Goal: Task Accomplishment & Management: Manage account settings

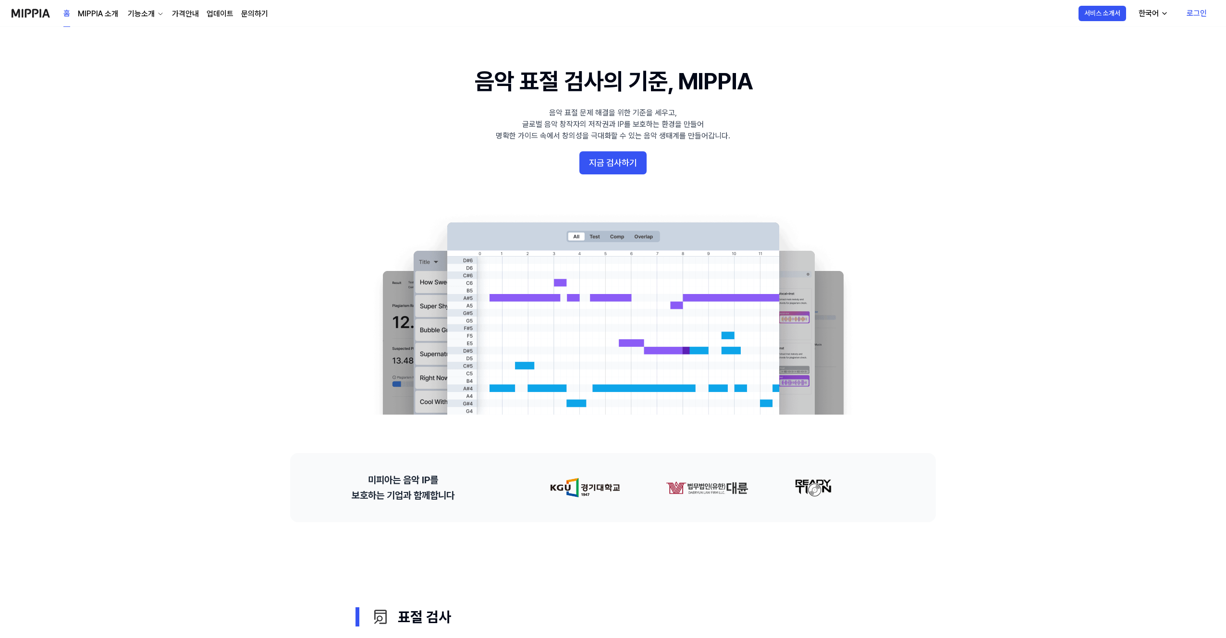
click at [1199, 14] on link "로그인" at bounding box center [1197, 13] width 36 height 27
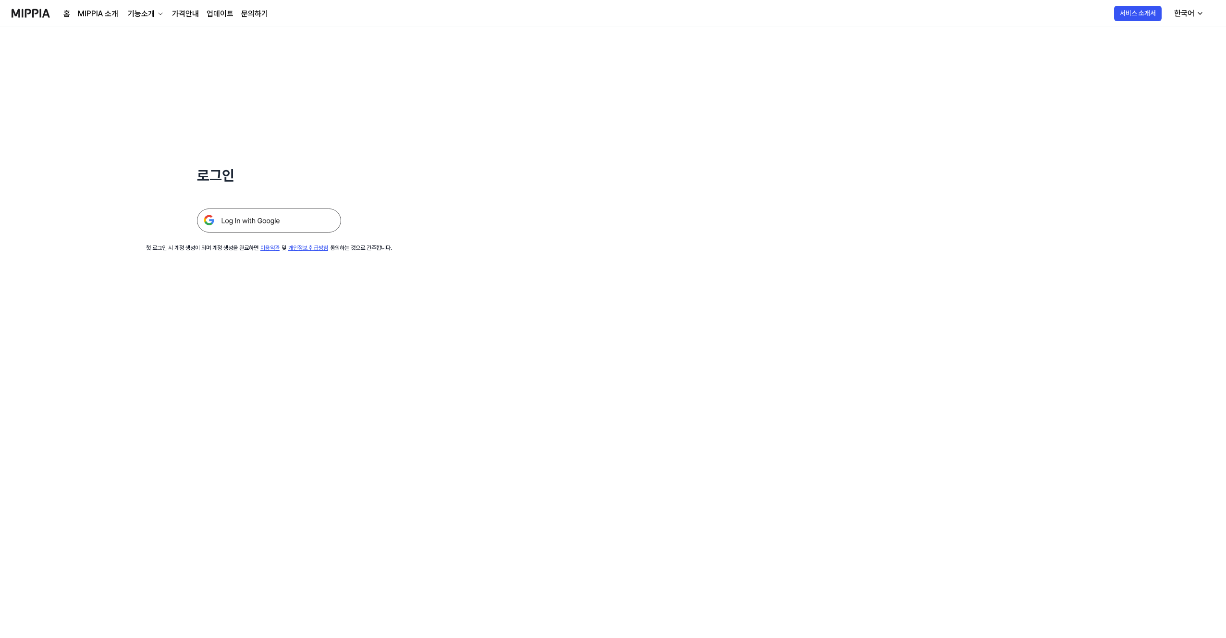
click at [255, 216] on img at bounding box center [269, 220] width 144 height 24
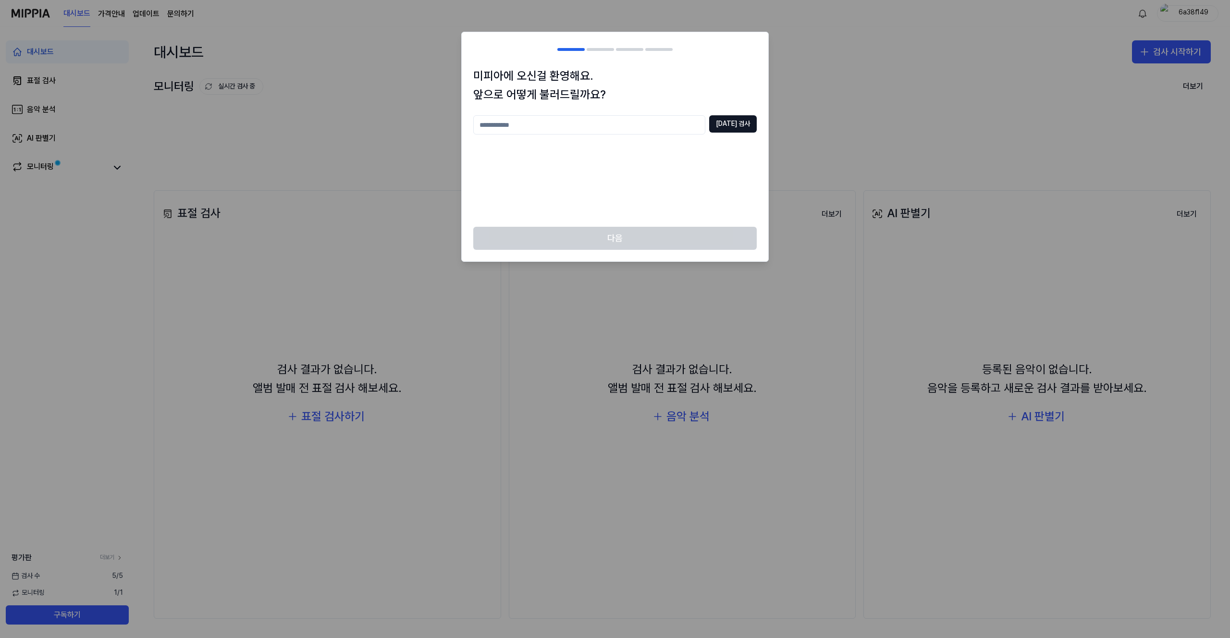
click at [644, 128] on input "text" at bounding box center [589, 124] width 232 height 19
click at [519, 123] on input "*****" at bounding box center [589, 124] width 232 height 19
type input "*"
type input "**********"
click at [739, 122] on button "[DATE] 검사" at bounding box center [733, 123] width 48 height 17
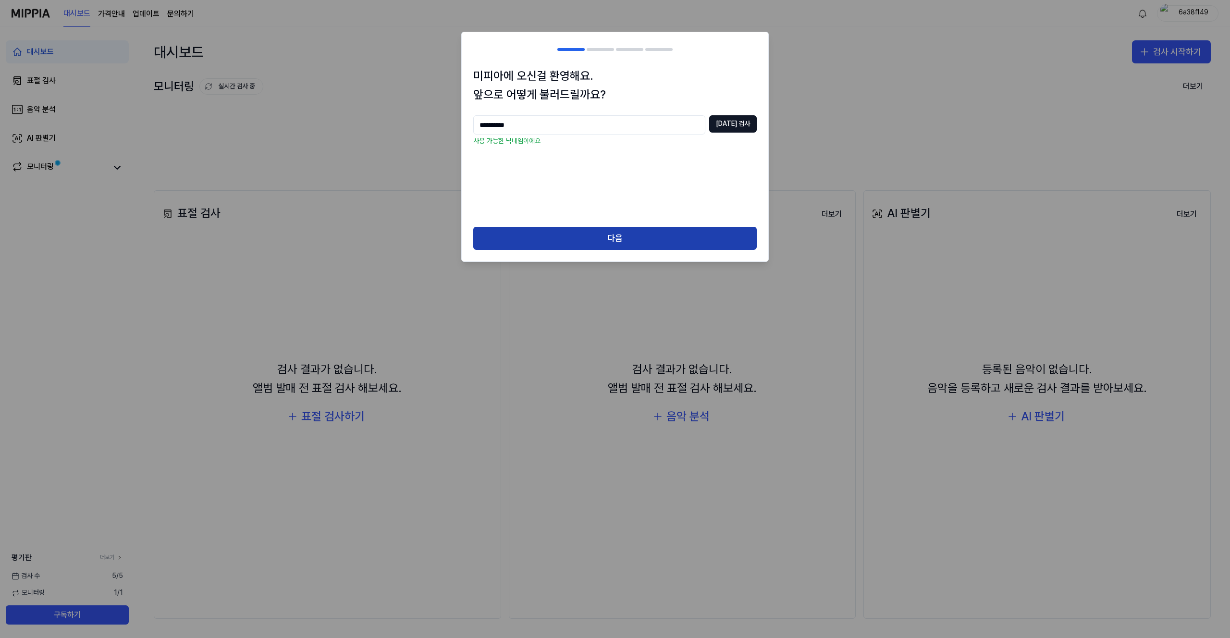
click at [608, 236] on button "다음" at bounding box center [614, 238] width 283 height 23
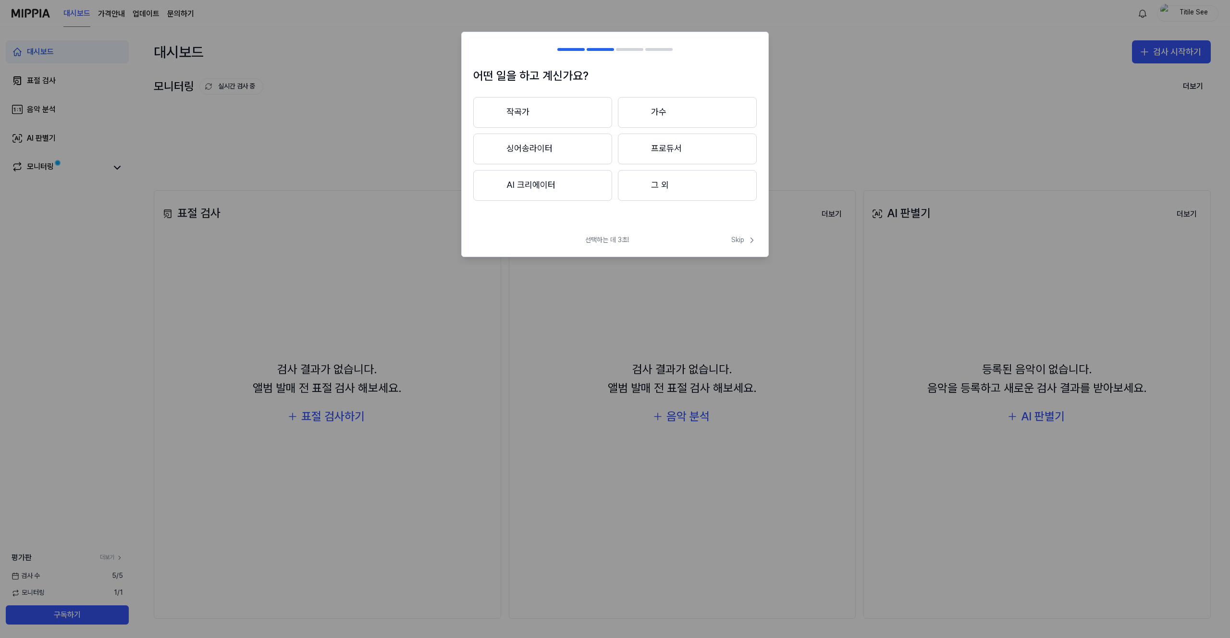
click at [675, 150] on button "프로듀서" at bounding box center [687, 149] width 139 height 31
click at [664, 164] on button "3년 이상" at bounding box center [687, 150] width 139 height 32
click at [571, 113] on button "대중가요" at bounding box center [542, 112] width 138 height 31
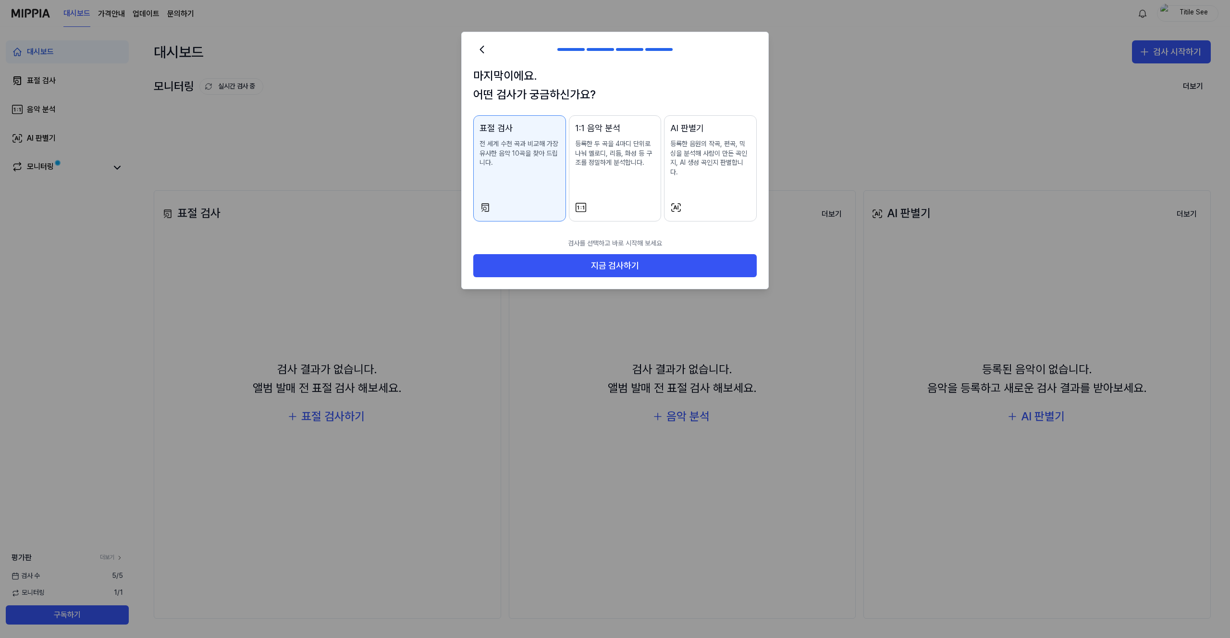
click at [705, 146] on p "등록한 음원의 작곡, 편곡, 믹싱을 분석해 사람이 만든 곡인지, AI 생성 곡인지 판별합니다." at bounding box center [710, 157] width 80 height 37
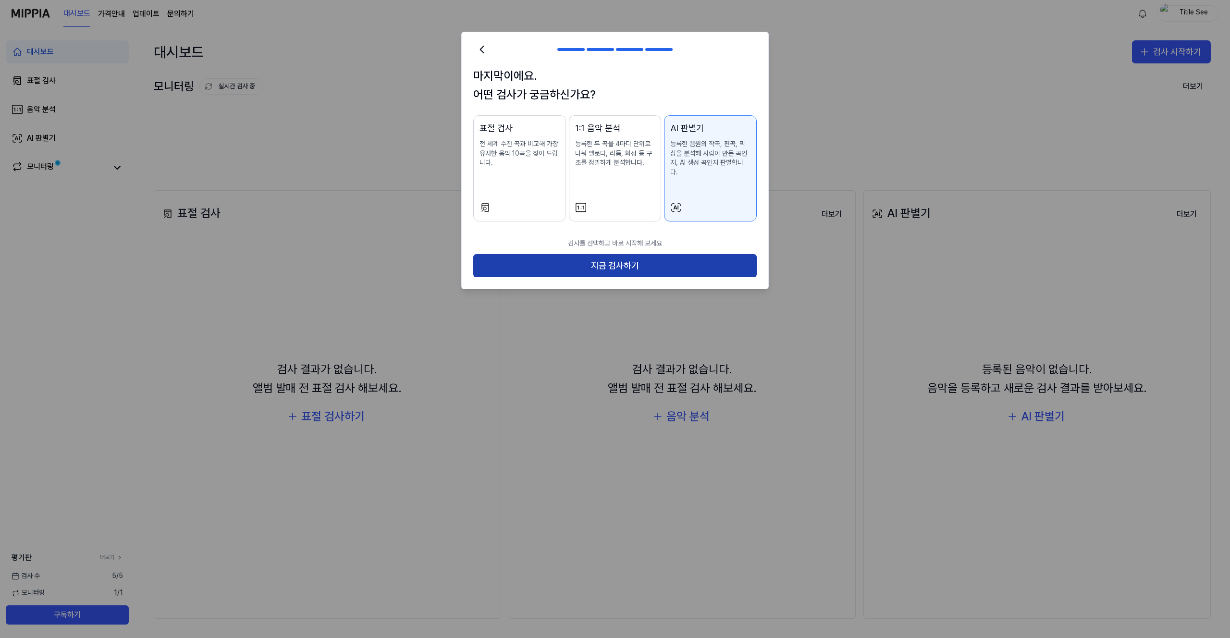
click at [601, 258] on button "지금 검사하기" at bounding box center [614, 265] width 283 height 23
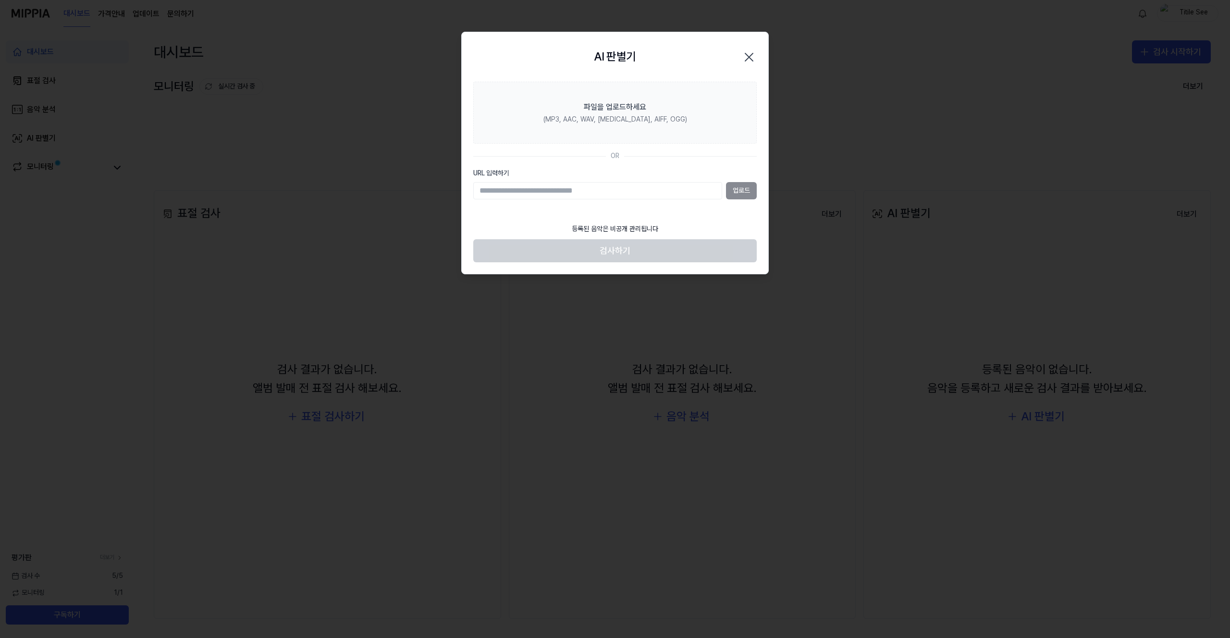
click at [571, 191] on input "URL 입력하기" at bounding box center [597, 190] width 249 height 17
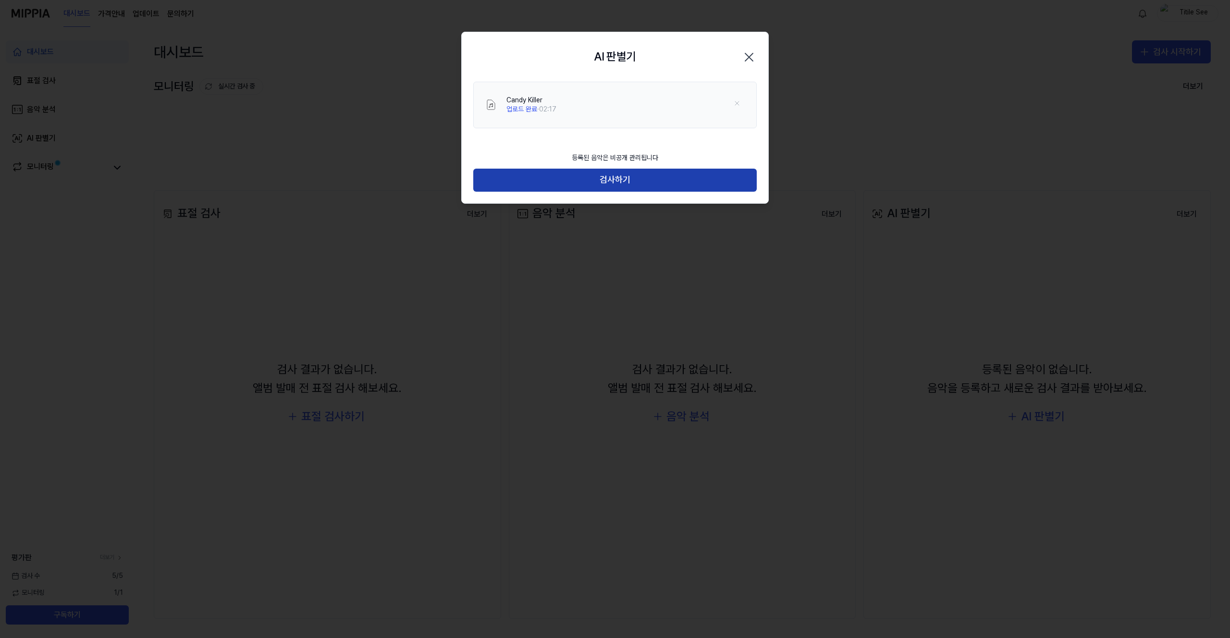
click at [620, 185] on button "검사하기" at bounding box center [614, 180] width 283 height 23
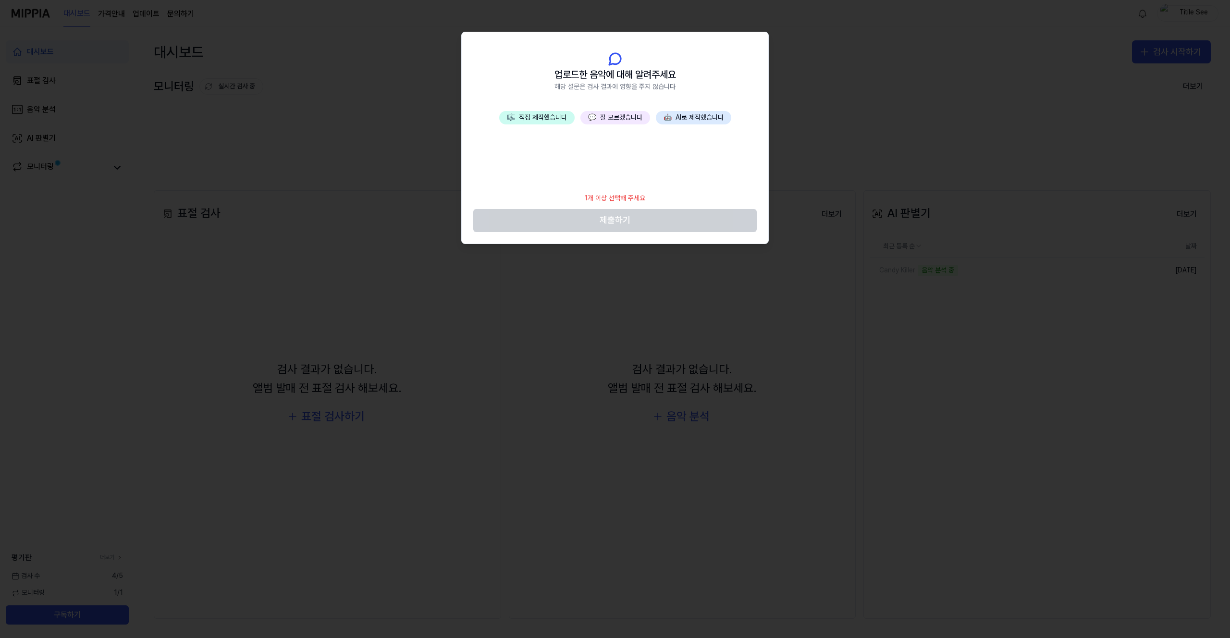
click at [556, 117] on button "🎼 직접 제작했습니다" at bounding box center [536, 117] width 75 height 13
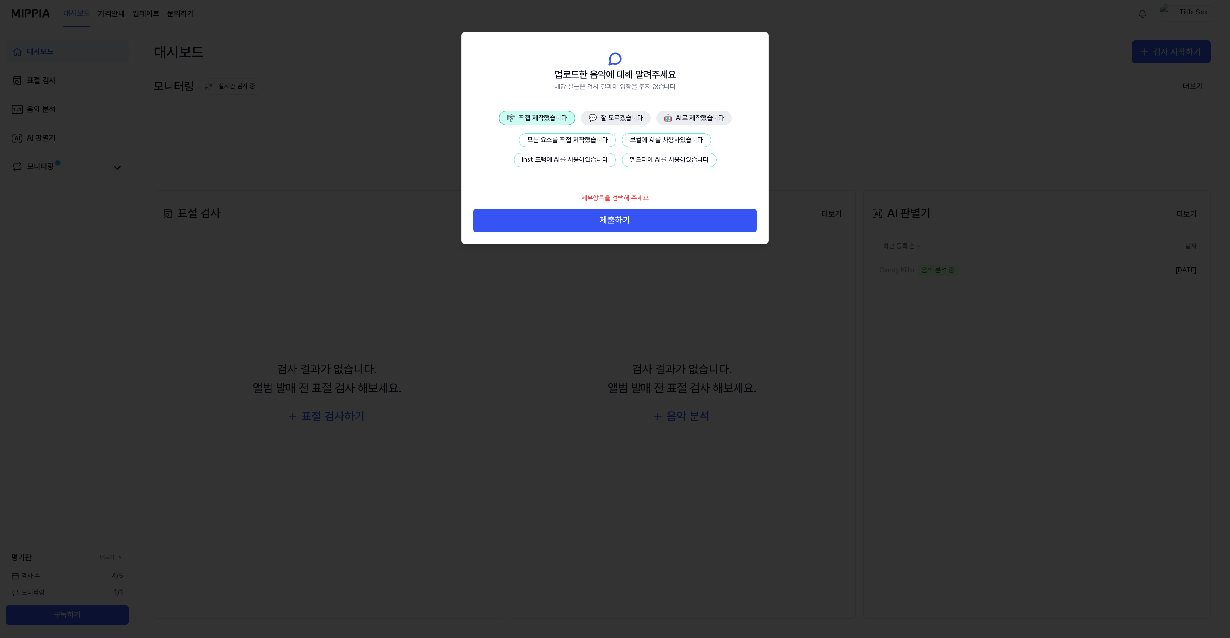
click at [566, 140] on button "모든 요소를 직접 제작했습니다" at bounding box center [567, 140] width 97 height 14
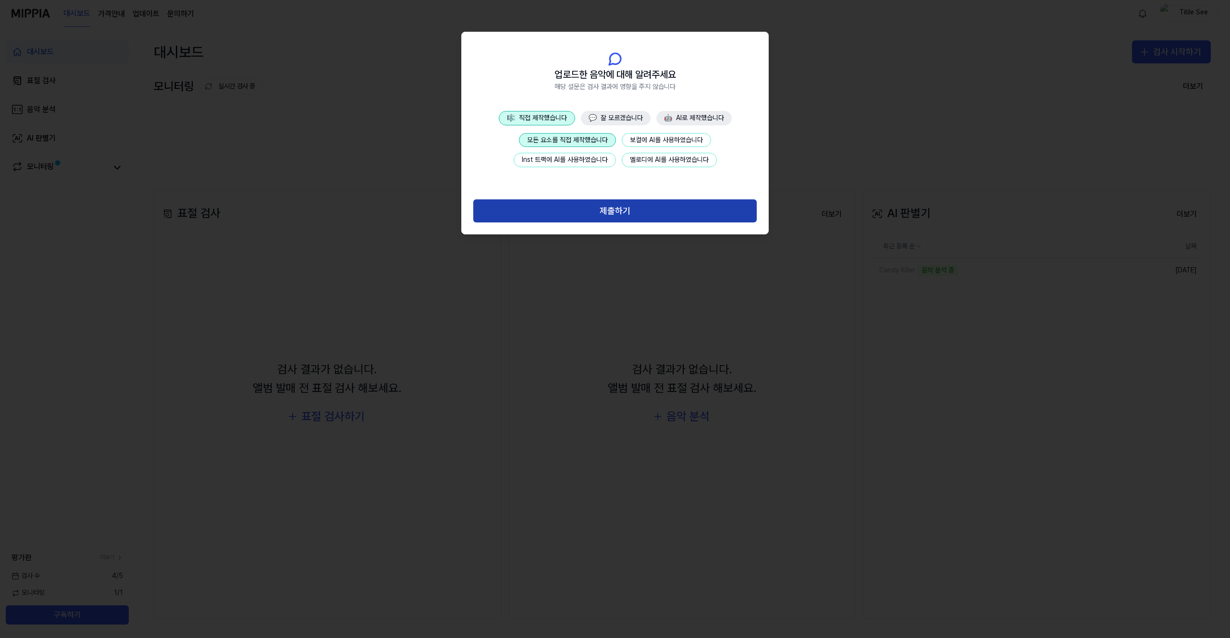
click at [607, 215] on button "제출하기" at bounding box center [614, 210] width 283 height 23
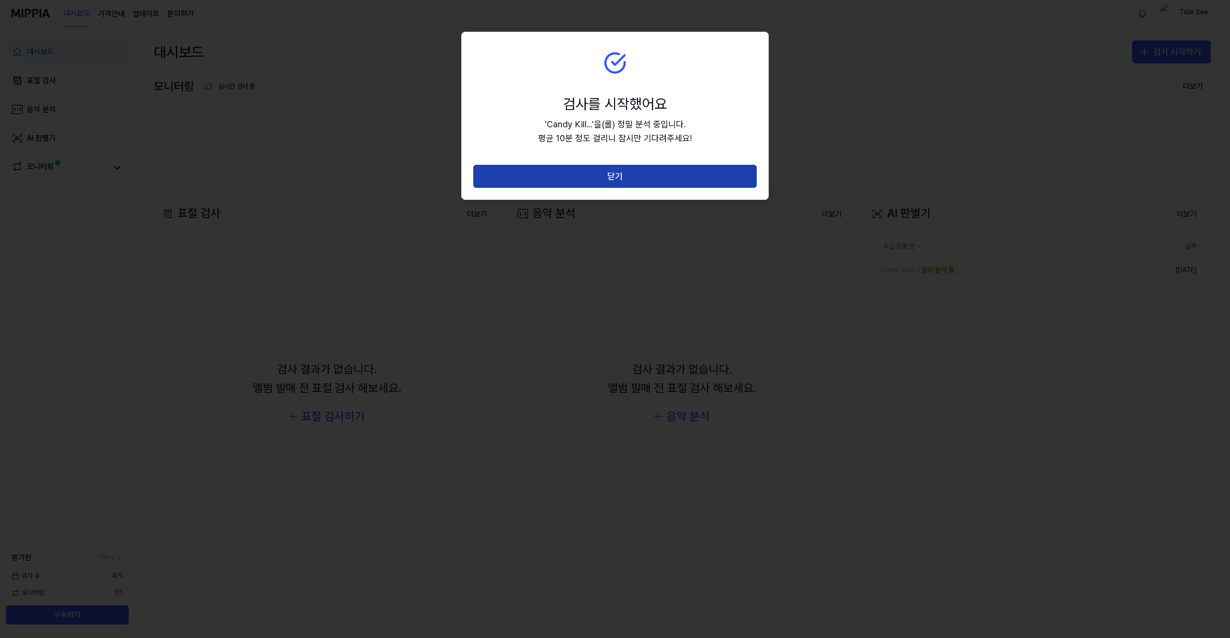
click at [623, 177] on button "닫기" at bounding box center [614, 176] width 283 height 23
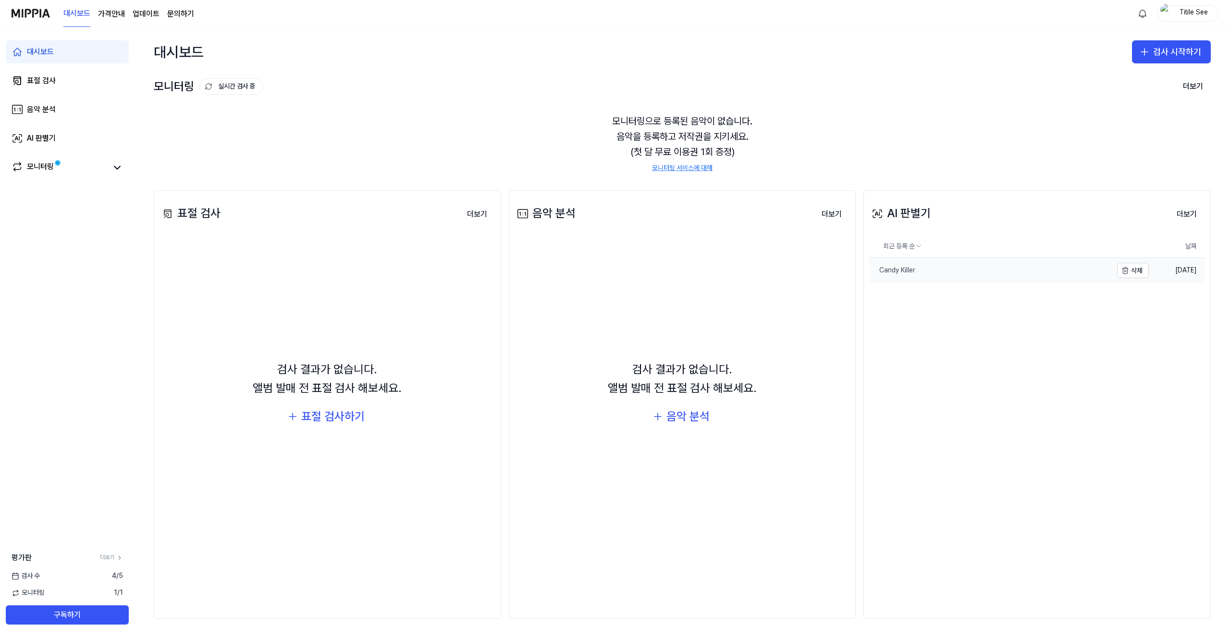
click at [899, 270] on div "Candy Killer" at bounding box center [892, 271] width 46 height 10
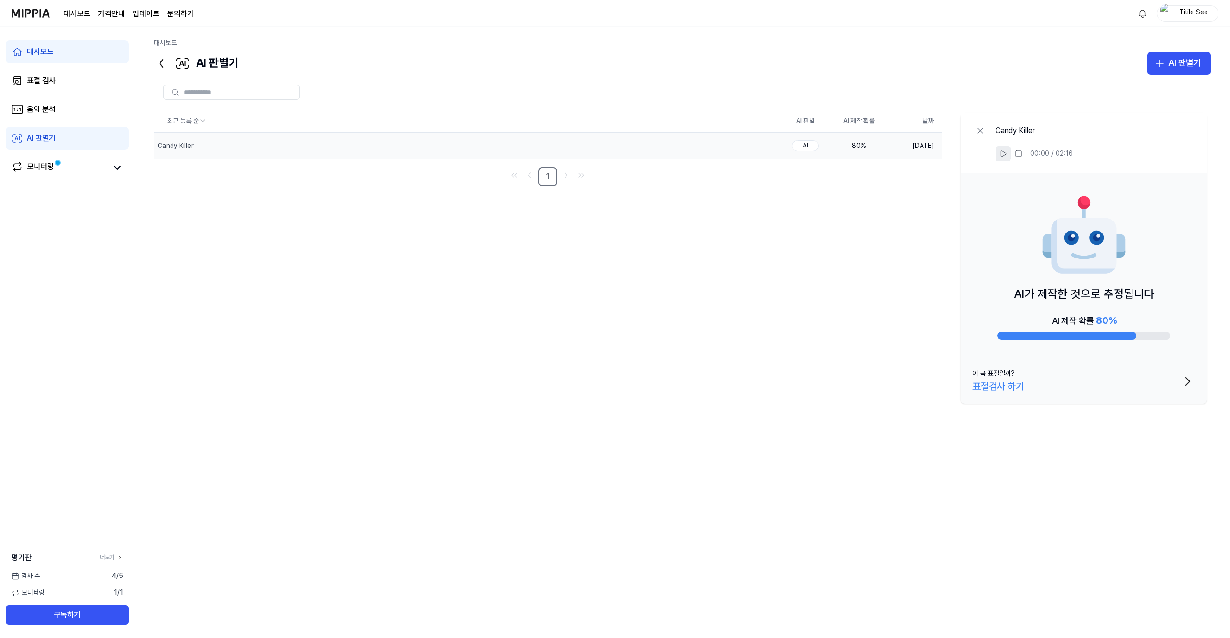
click at [1001, 151] on icon at bounding box center [1003, 154] width 8 height 8
click at [1019, 152] on rect at bounding box center [1018, 154] width 6 height 6
click at [979, 129] on icon at bounding box center [980, 130] width 5 height 5
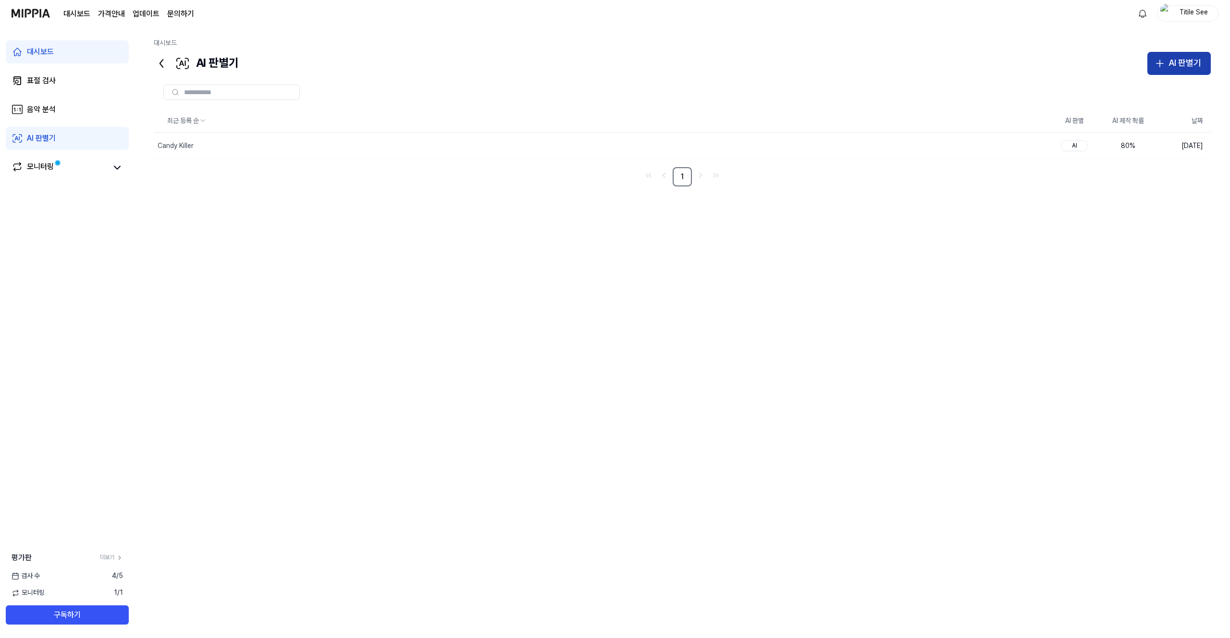
click at [1176, 58] on div "AI 판별기" at bounding box center [1184, 63] width 33 height 14
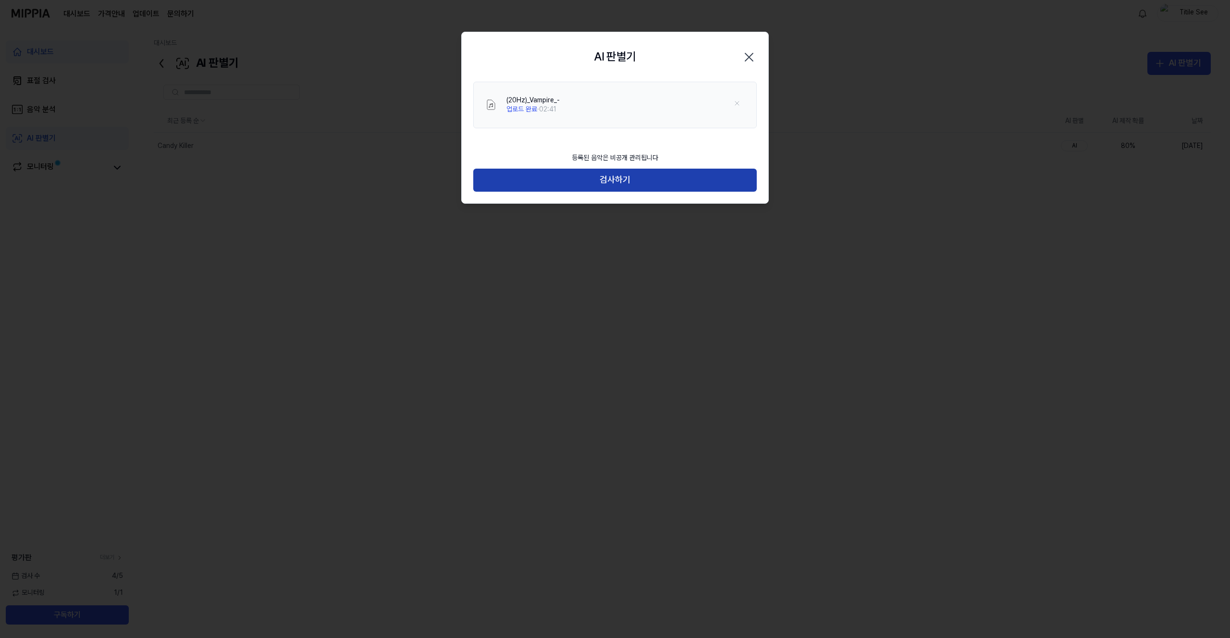
click at [626, 183] on button "검사하기" at bounding box center [614, 180] width 283 height 23
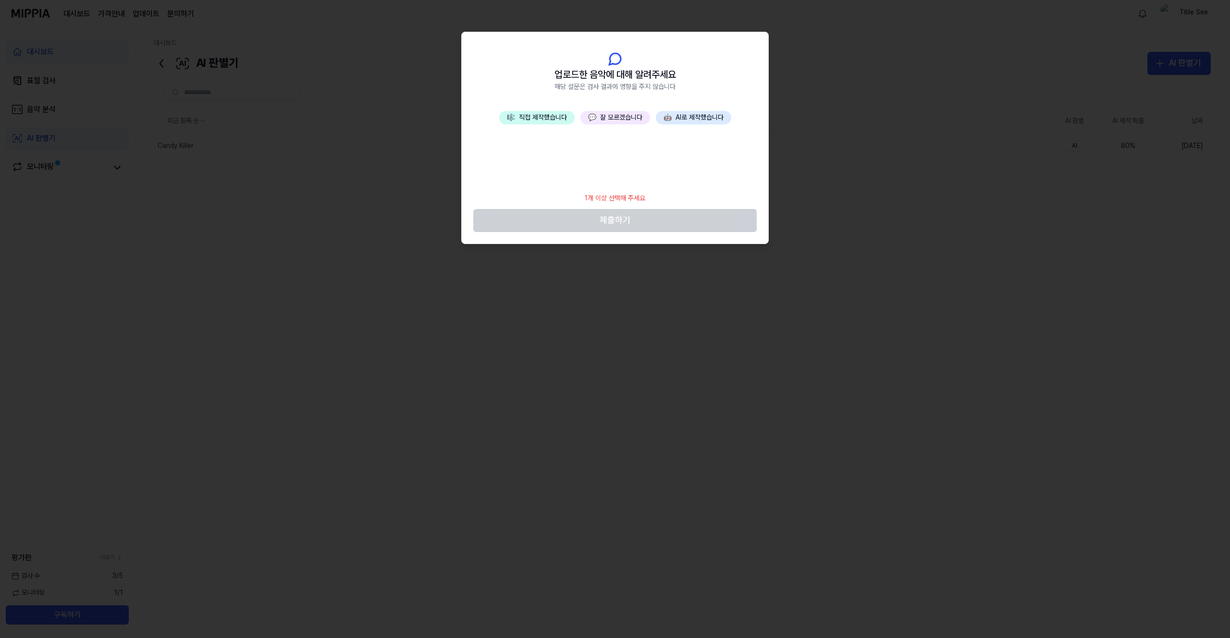
click at [539, 114] on button "🎼 직접 제작했습니다" at bounding box center [536, 117] width 75 height 13
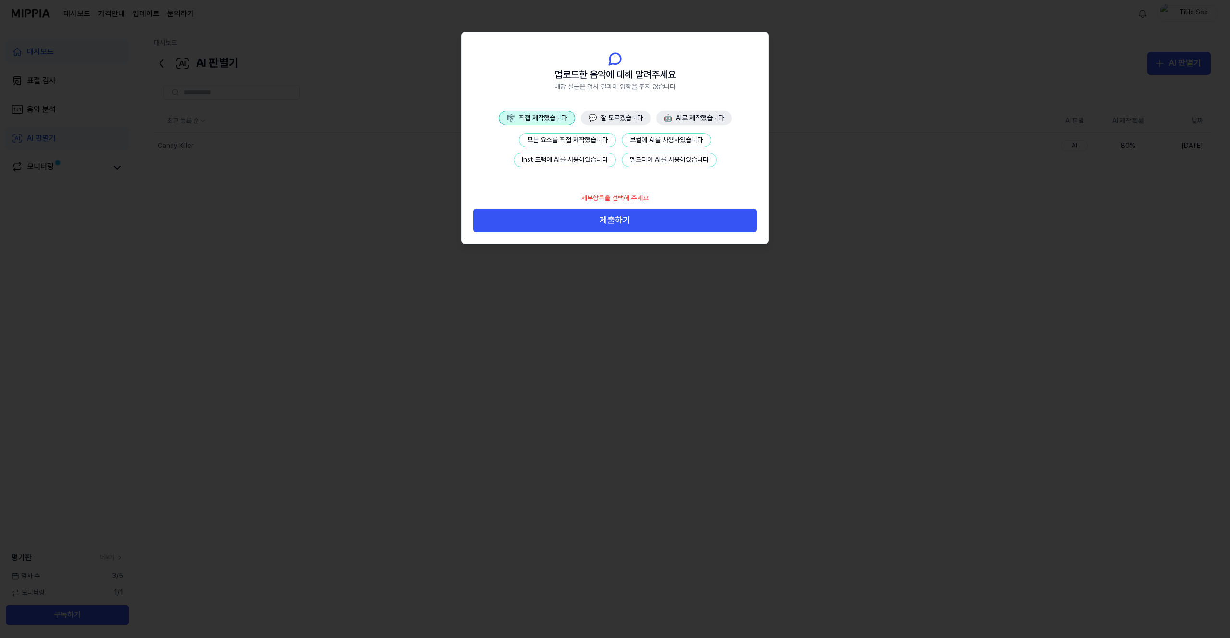
click at [556, 133] on button "모든 요소를 직접 제작했습니다" at bounding box center [567, 140] width 97 height 14
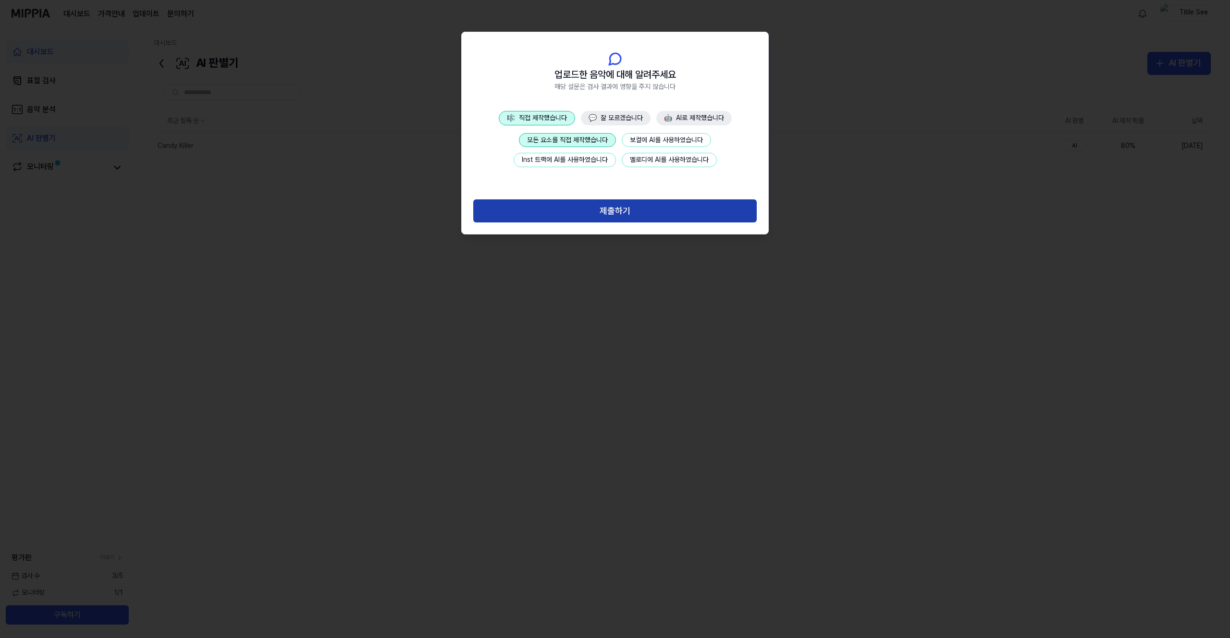
click at [602, 212] on button "제출하기" at bounding box center [614, 210] width 283 height 23
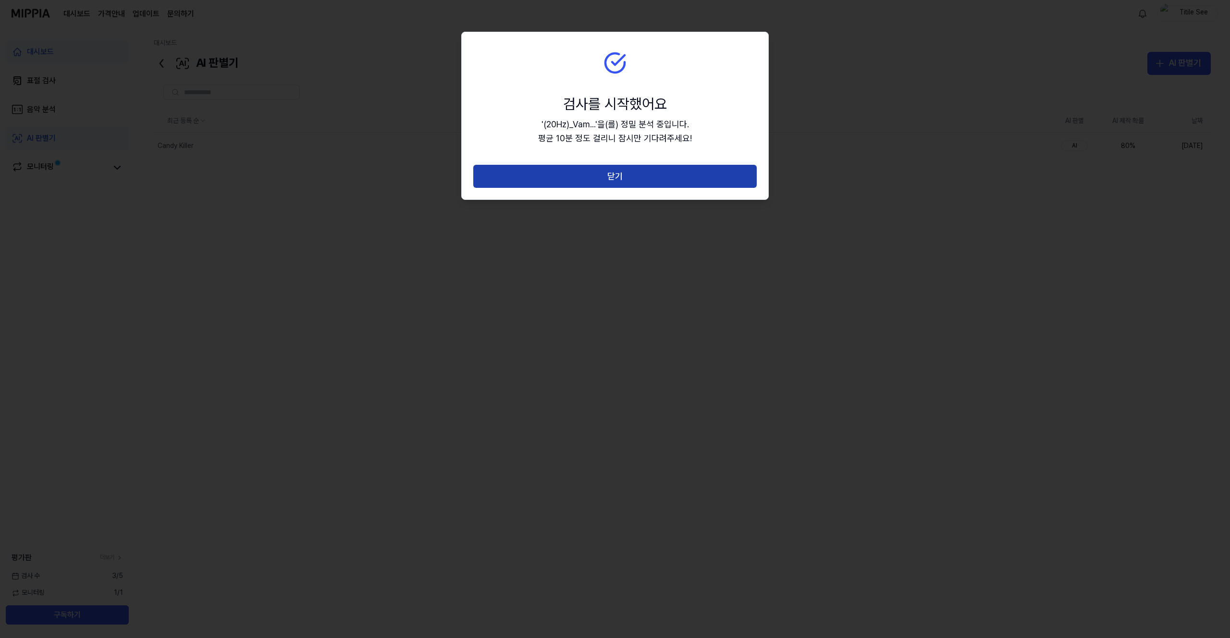
click at [655, 176] on button "닫기" at bounding box center [614, 176] width 283 height 23
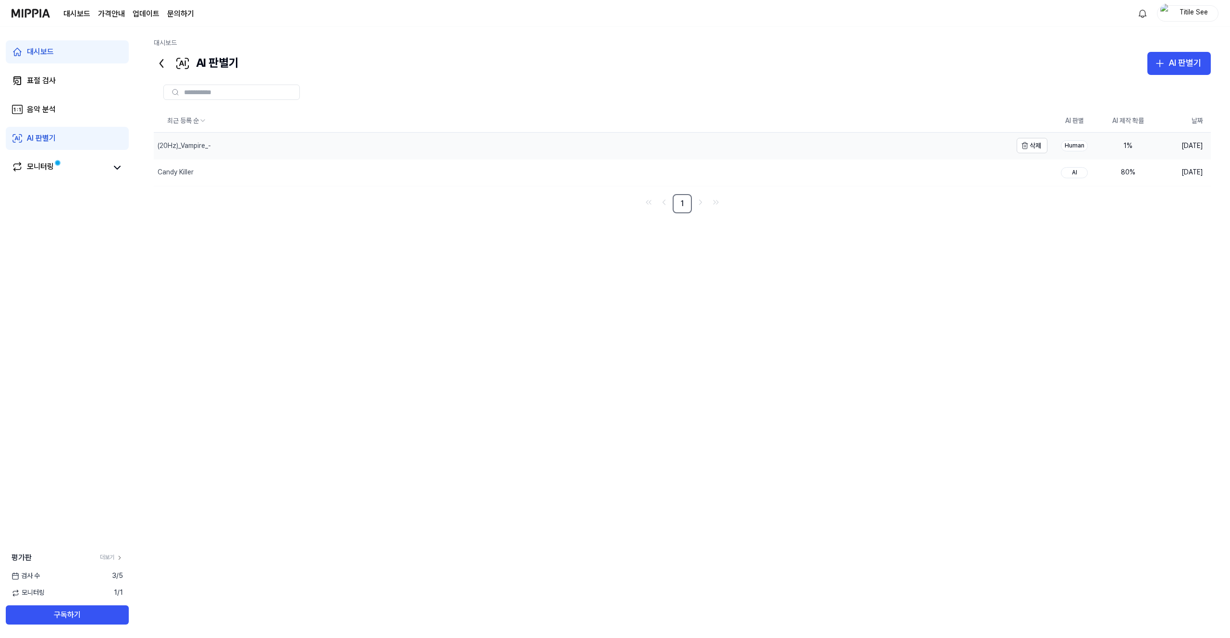
click at [240, 143] on div "(20Hz)_Vampire_-" at bounding box center [583, 146] width 858 height 26
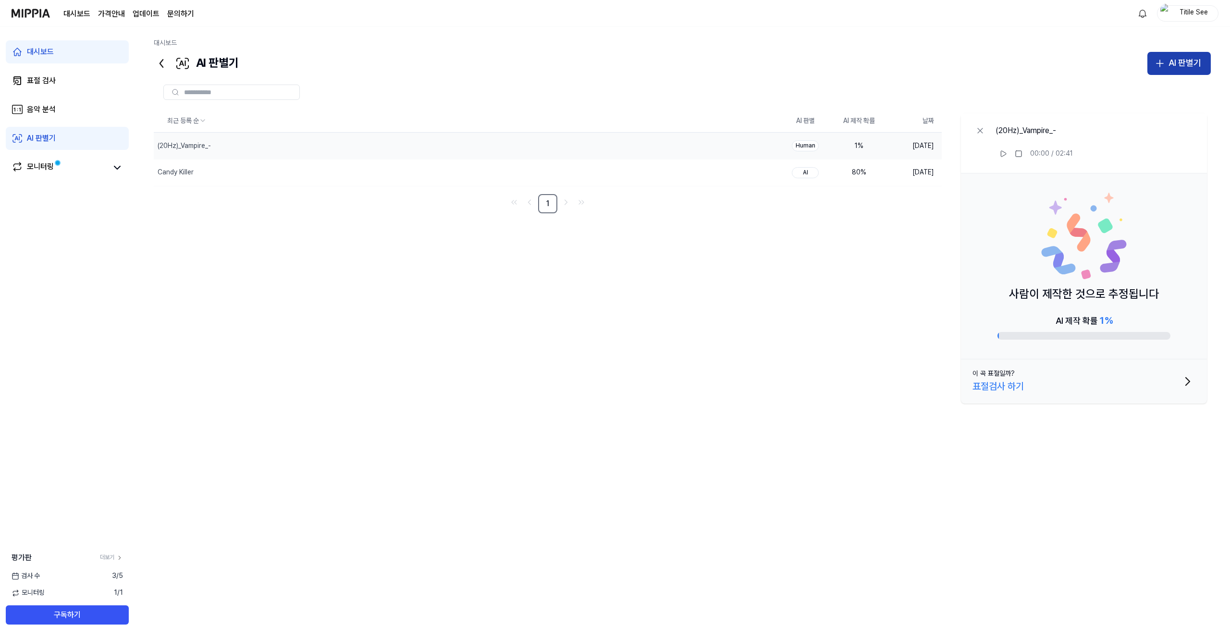
click at [1175, 62] on div "AI 판별기" at bounding box center [1184, 63] width 33 height 14
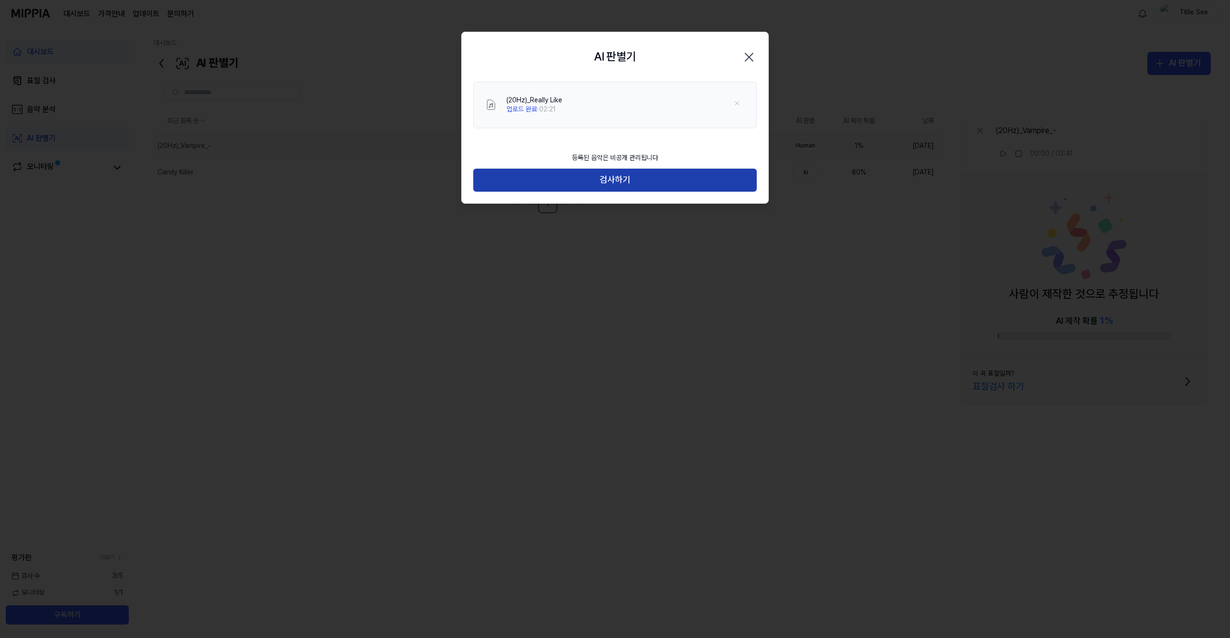
click at [611, 179] on button "검사하기" at bounding box center [614, 180] width 283 height 23
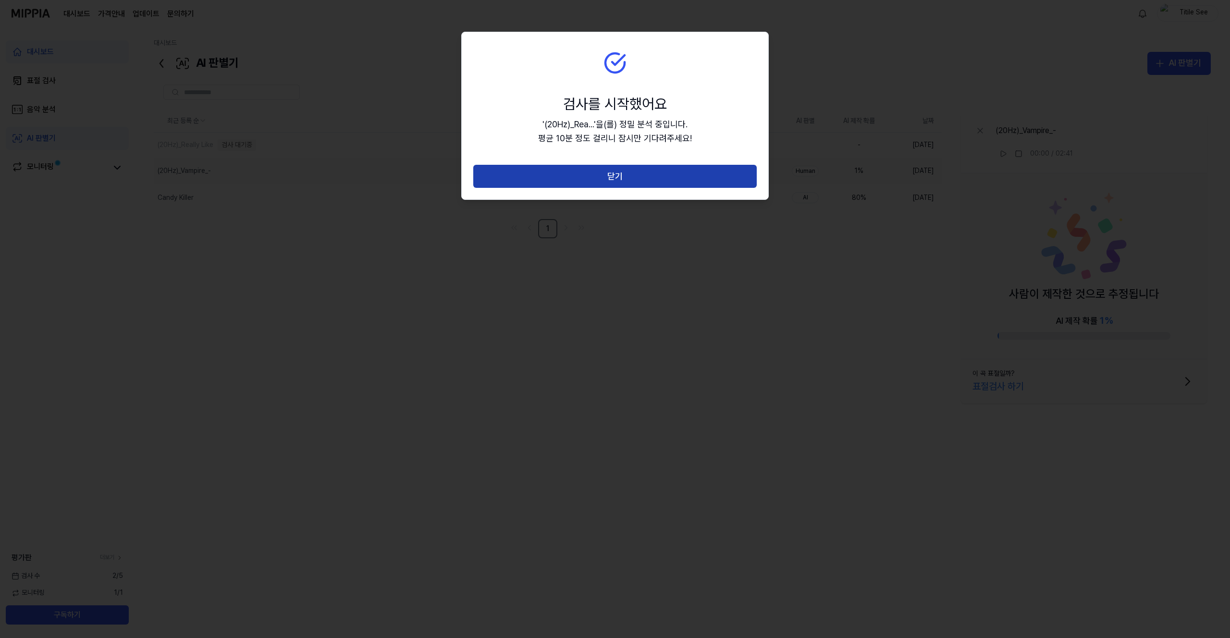
click at [624, 179] on button "닫기" at bounding box center [614, 176] width 283 height 23
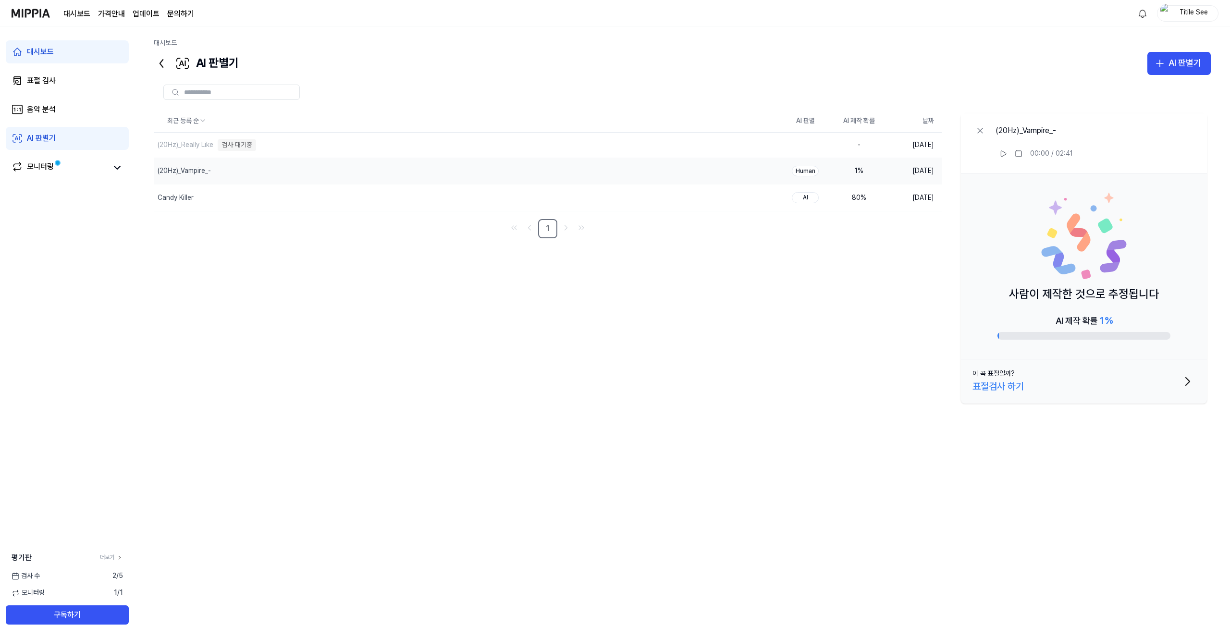
click at [627, 341] on div "최근 등록 순 AI 판별 AI 제작 확률 날짜 (20Hz)_Really Like 검사 대기중 삭제 - [DATE] (20Hz)_Vampire_…" at bounding box center [682, 317] width 1057 height 415
click at [286, 142] on div "(20Hz)_Really Like 음악 분석 중" at bounding box center [448, 145] width 589 height 25
click at [277, 143] on div "(20Hz)_Really Like" at bounding box center [448, 146] width 589 height 26
click at [1174, 66] on div "AI 판별기" at bounding box center [1184, 63] width 33 height 14
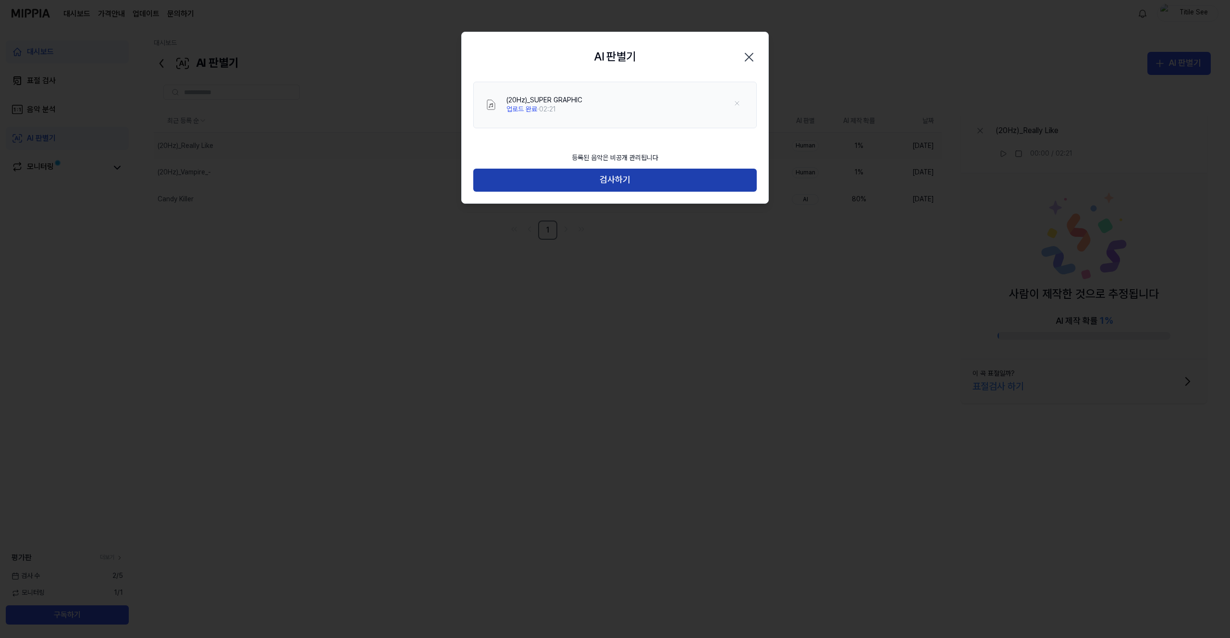
click at [607, 182] on button "검사하기" at bounding box center [614, 180] width 283 height 23
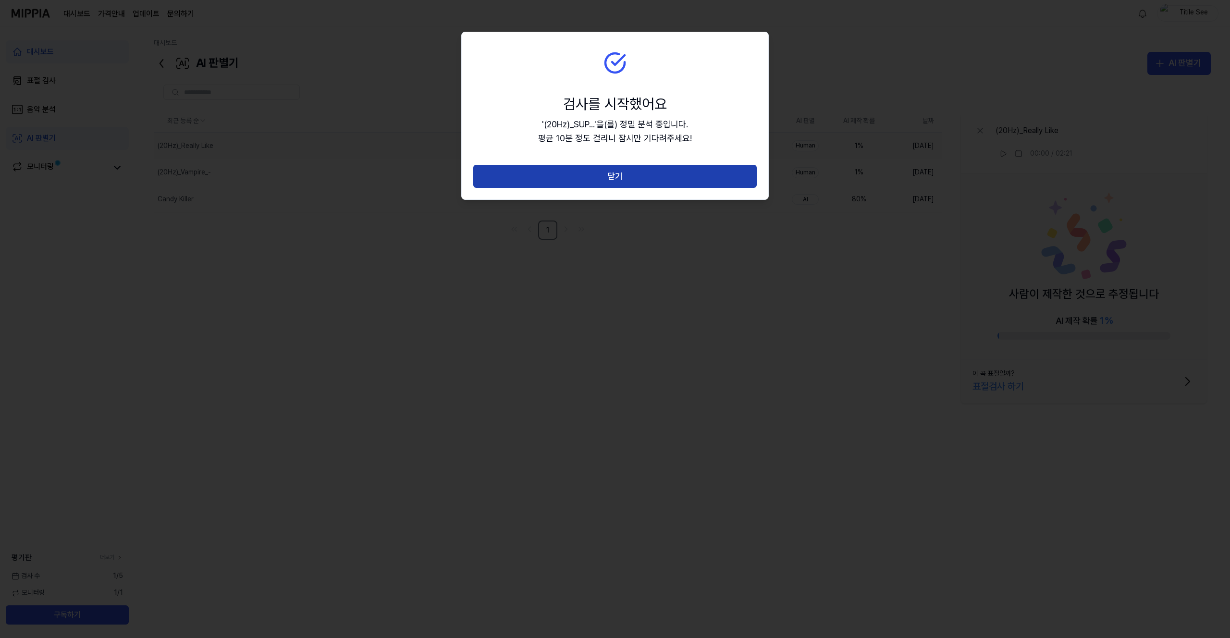
click at [641, 175] on button "닫기" at bounding box center [614, 176] width 283 height 23
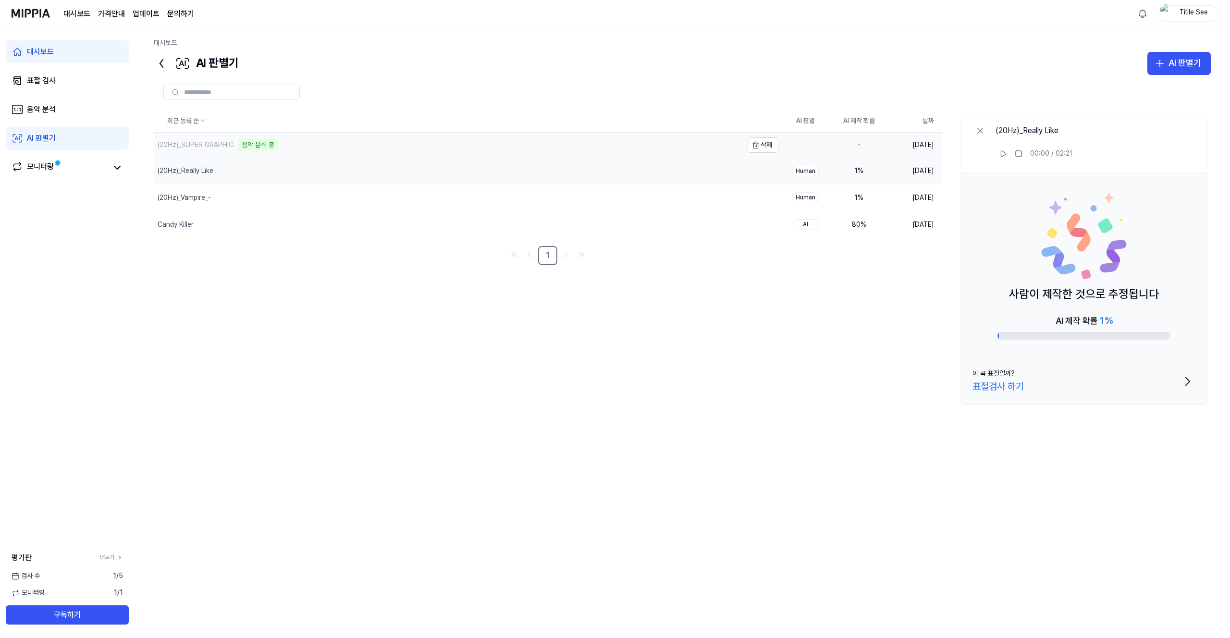
click at [330, 146] on div "(20Hz)_SUPER GRAPHIC 음악 분석 중" at bounding box center [448, 145] width 589 height 25
click at [312, 174] on div "(20Hz)_Really Like" at bounding box center [448, 171] width 589 height 26
click at [319, 143] on div "(20Hz)_SUPER GRAPHIC" at bounding box center [448, 146] width 589 height 26
click at [560, 394] on div "최근 등록 순 AI 판별 AI 제작 확률 날짜 (20Hz)_SUPER GRAPHIC 삭제 Human 1 % [DATE] (20Hz)_Reall…" at bounding box center [682, 317] width 1057 height 415
click at [766, 145] on button "삭제" at bounding box center [762, 145] width 31 height 15
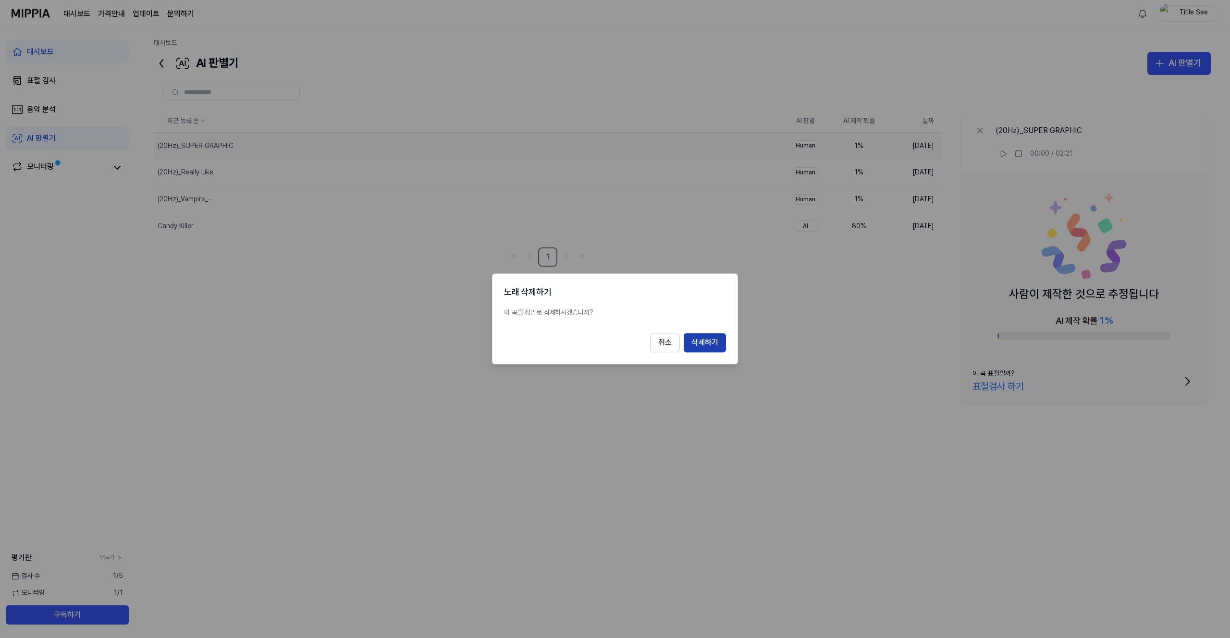
click at [706, 346] on button "삭제하기" at bounding box center [705, 342] width 42 height 19
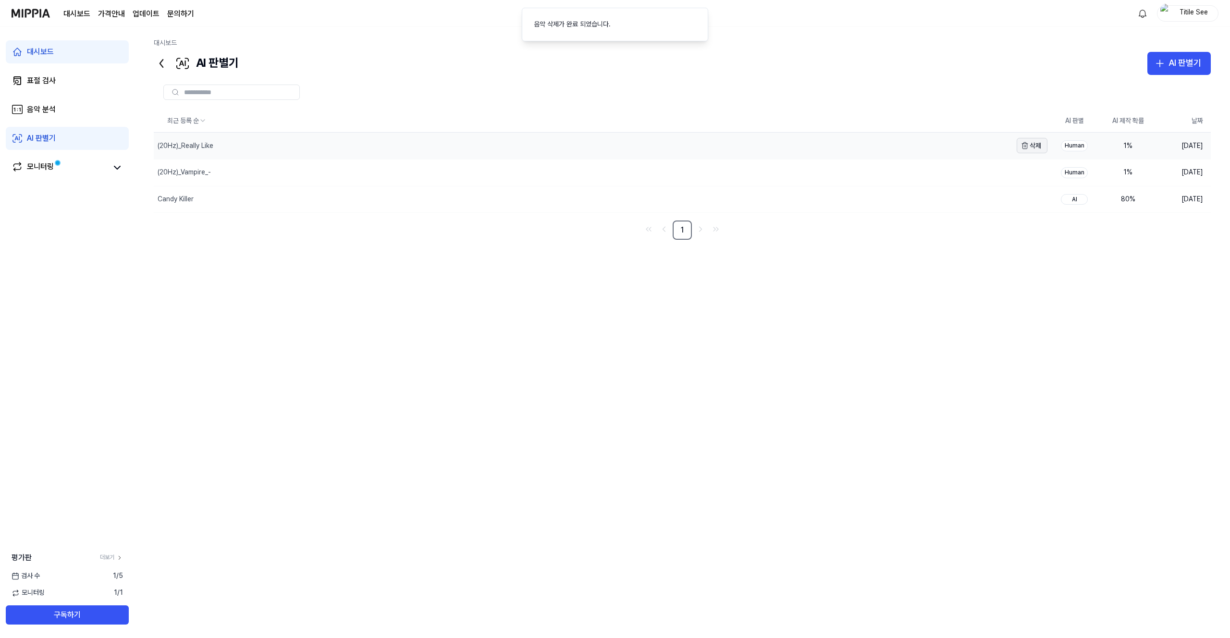
click at [1034, 143] on button "삭제" at bounding box center [1031, 145] width 31 height 15
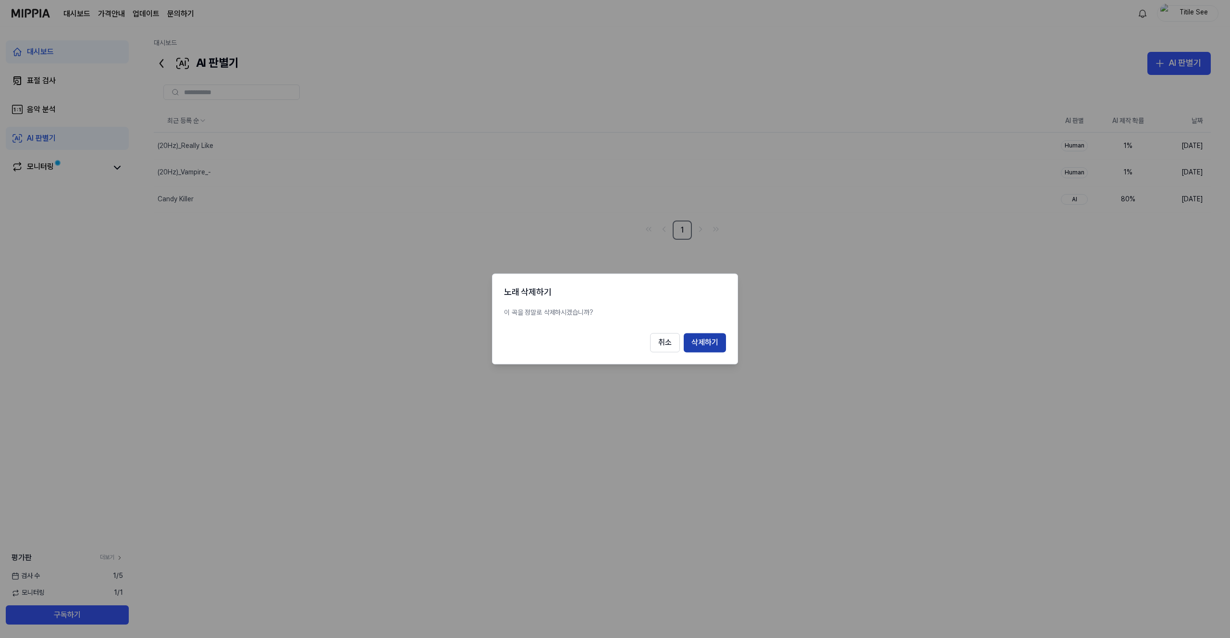
click at [715, 336] on button "삭제하기" at bounding box center [705, 342] width 42 height 19
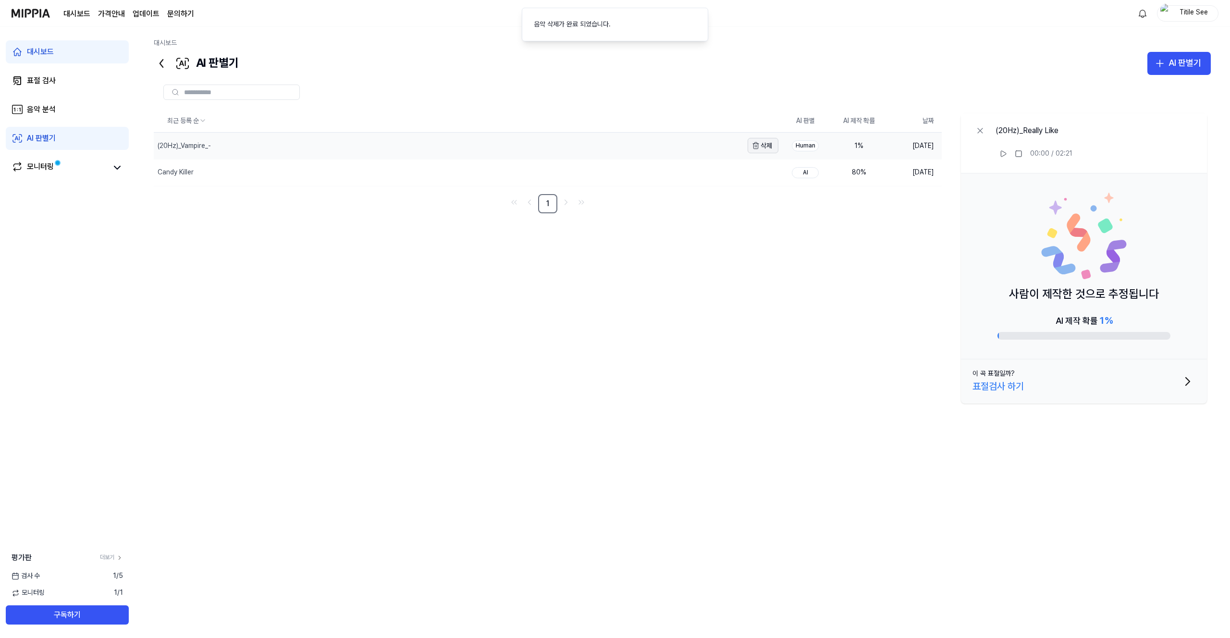
click at [763, 139] on button "삭제" at bounding box center [762, 145] width 31 height 15
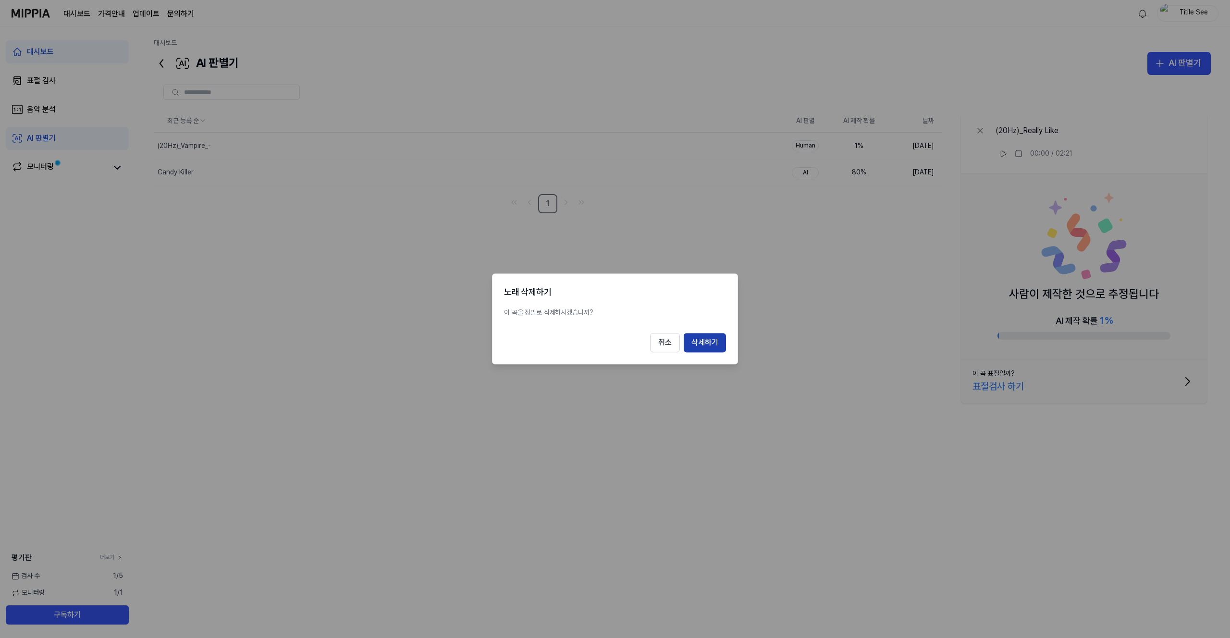
click at [709, 340] on button "삭제하기" at bounding box center [705, 342] width 42 height 19
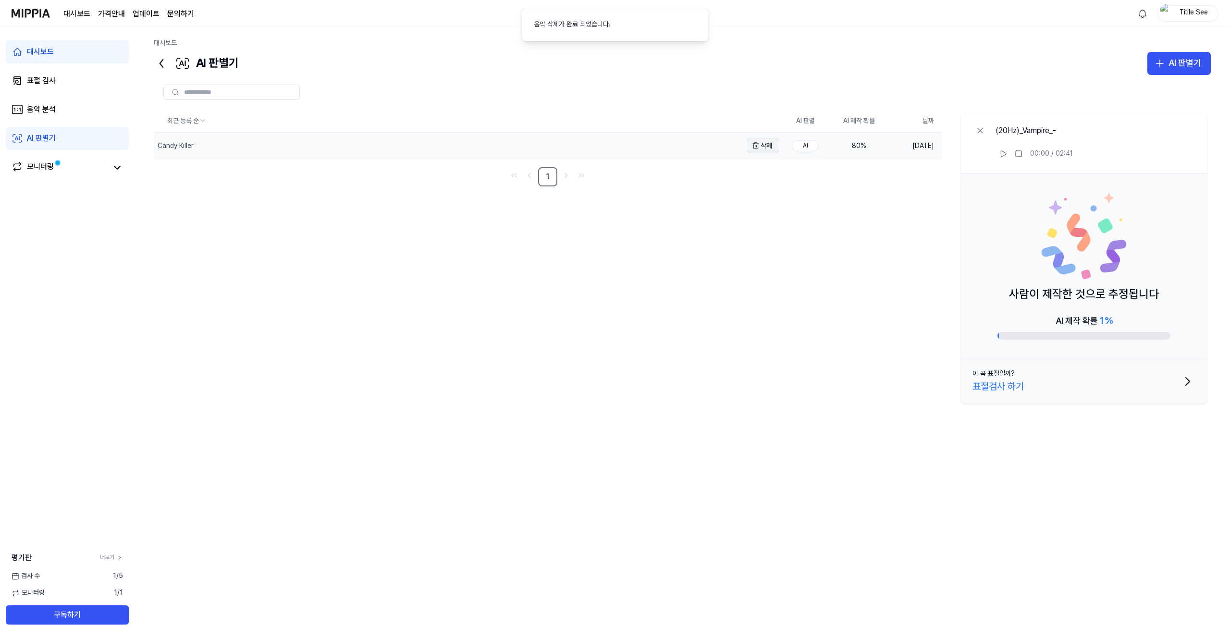
click at [768, 147] on button "삭제" at bounding box center [762, 145] width 31 height 15
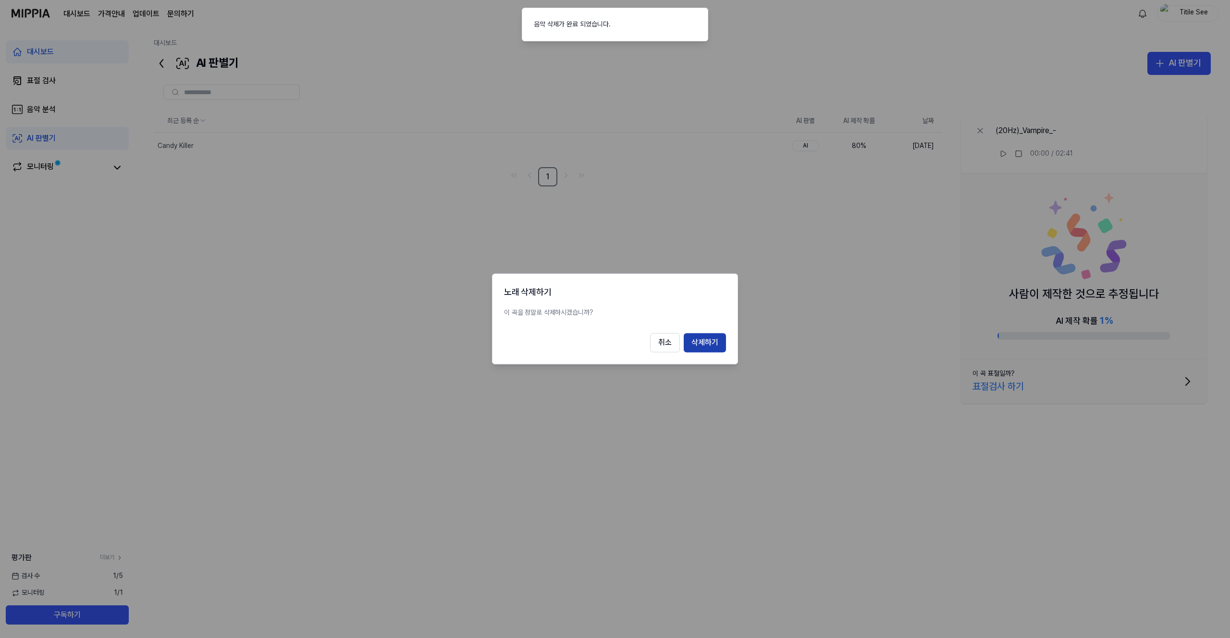
click at [706, 339] on button "삭제하기" at bounding box center [705, 342] width 42 height 19
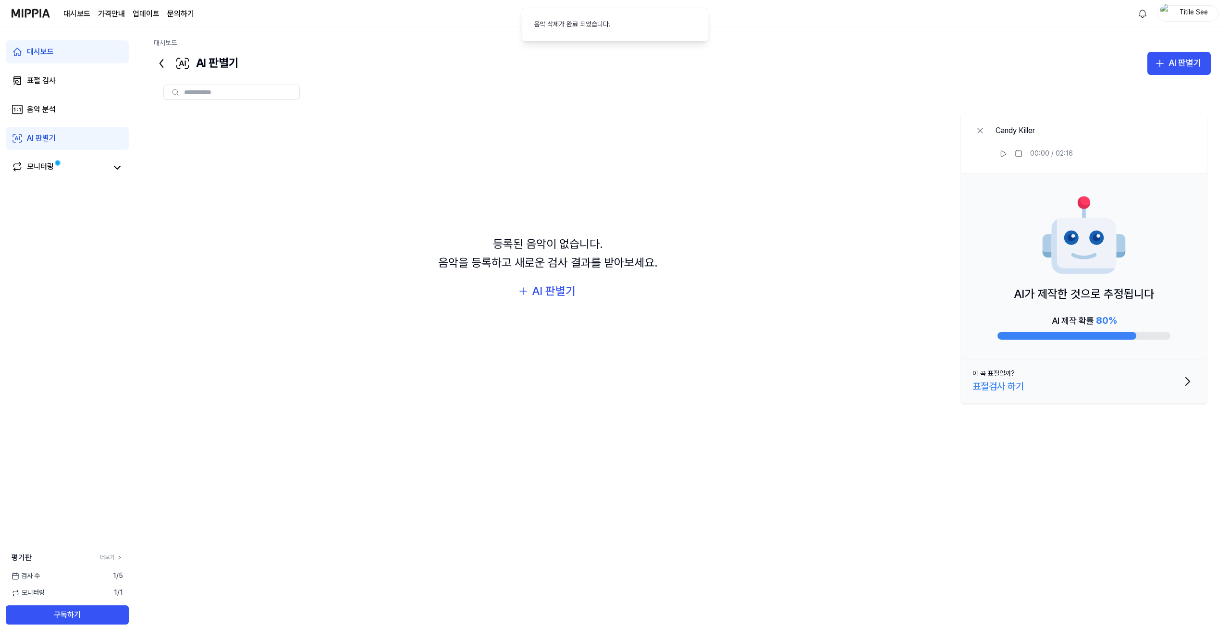
click at [707, 362] on div "등록된 음악이 없습니다. 음악을 등록하고 새로운 검사 결과를 받아보세요. AI 판별기" at bounding box center [548, 269] width 788 height 319
click at [979, 129] on icon at bounding box center [980, 131] width 10 height 10
